Goal: Task Accomplishment & Management: Complete application form

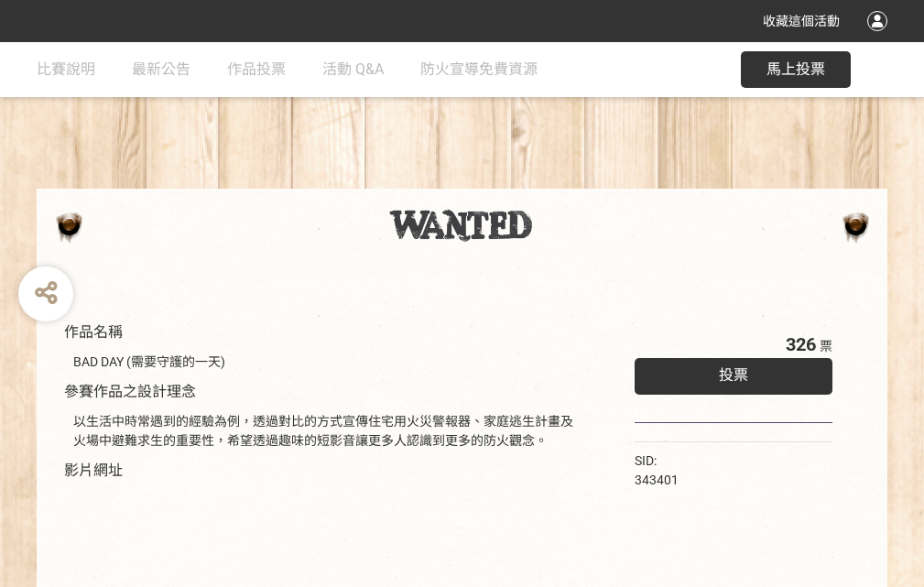
click at [880, 38] on div "收藏這個活動" at bounding box center [462, 21] width 924 height 42
click at [572, 180] on div "作品名稱 BAD DAY (需要守護的一天) 參賽作品之設計理念 以生活中時常遇到的經驗為例，透過對比的方式宣傳住宅用火災警報器、家庭逃生計畫及火場中避難求生…" at bounding box center [462, 427] width 924 height 770
click at [729, 371] on span "投票" at bounding box center [733, 374] width 29 height 17
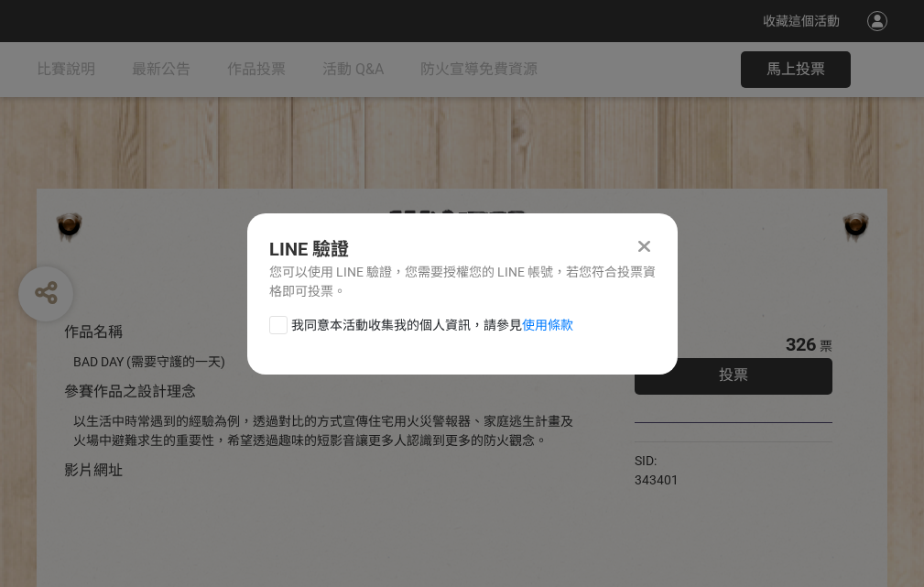
click at [276, 321] on div at bounding box center [278, 325] width 18 height 18
checkbox input "true"
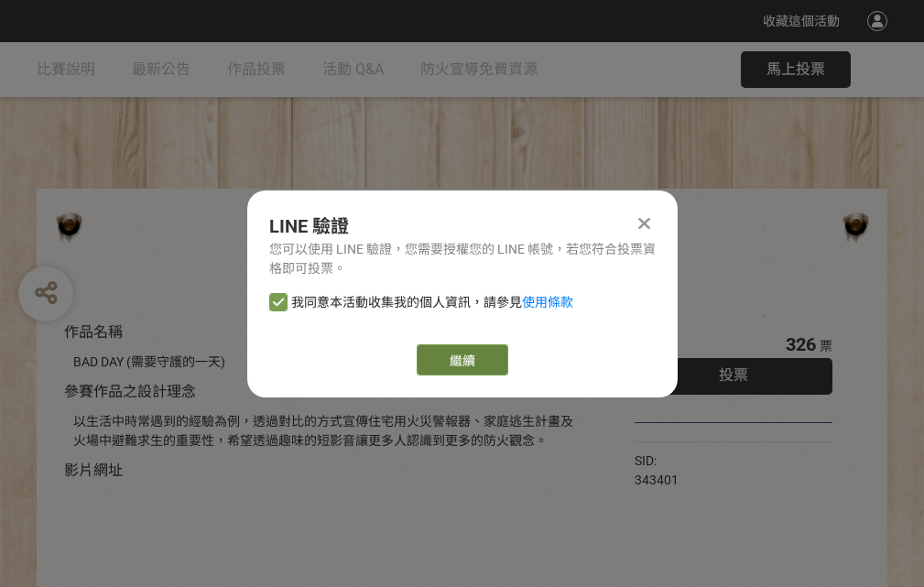
click at [460, 360] on link "繼續" at bounding box center [463, 359] width 92 height 31
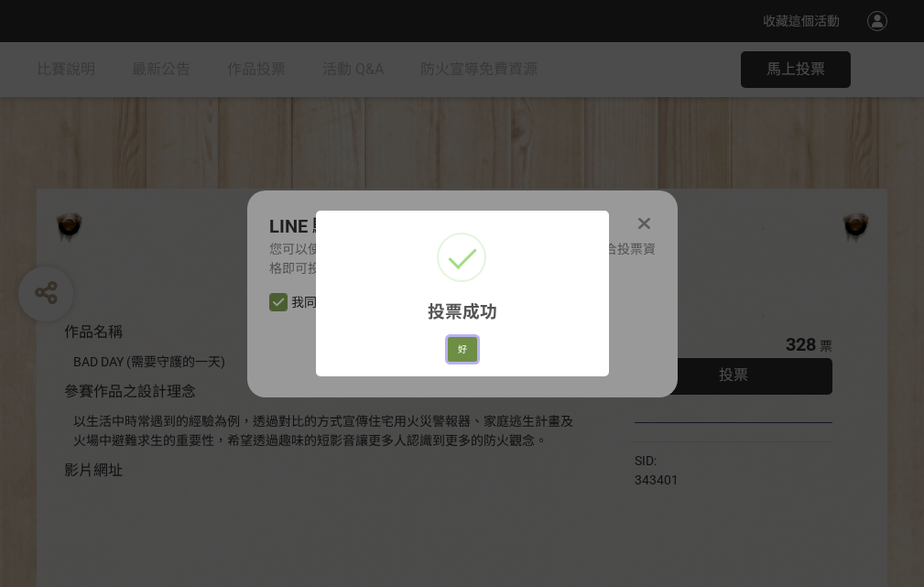
click at [457, 346] on button "好" at bounding box center [462, 350] width 29 height 26
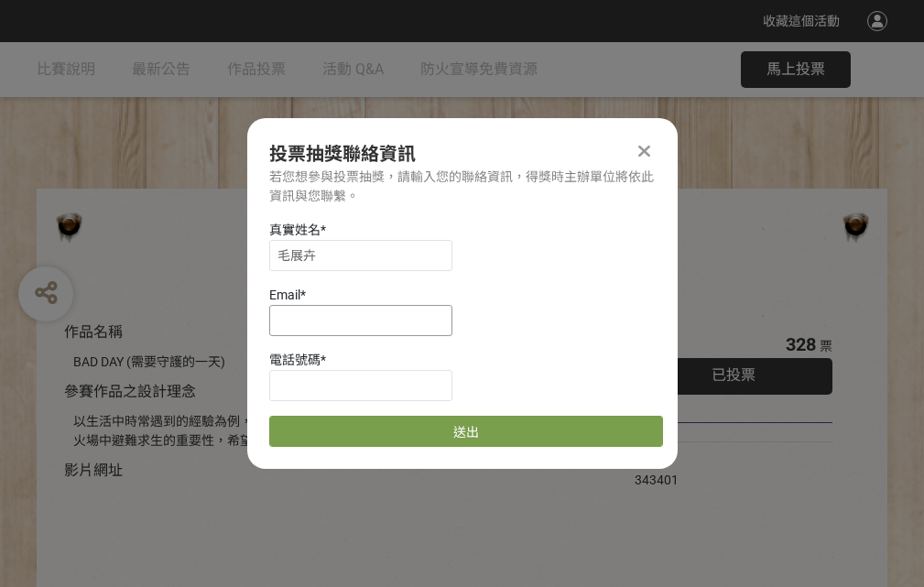
click at [366, 319] on input at bounding box center [360, 320] width 183 height 31
type input "[EMAIL_ADDRESS][DOMAIN_NAME]"
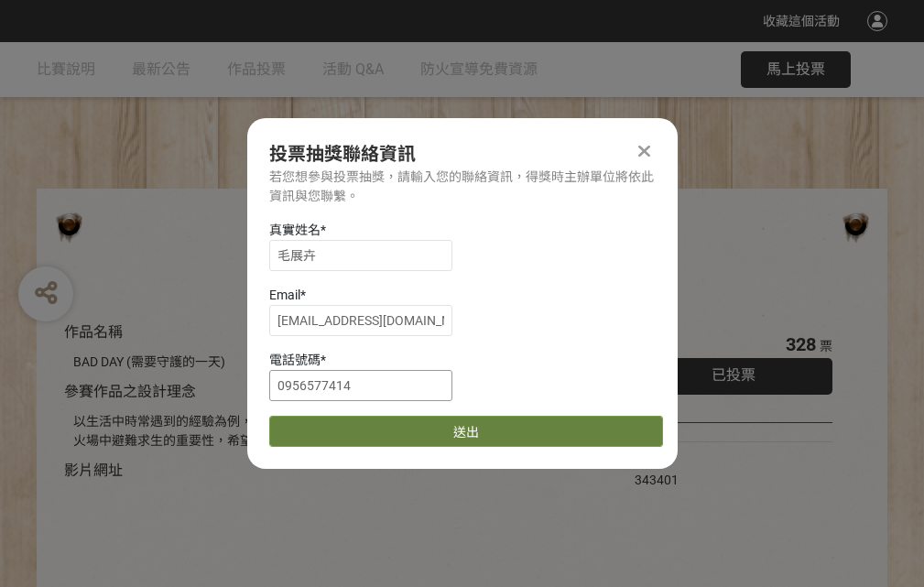
type input "0956577414"
click at [321, 425] on button "送出" at bounding box center [466, 431] width 394 height 31
